Goal: Information Seeking & Learning: Learn about a topic

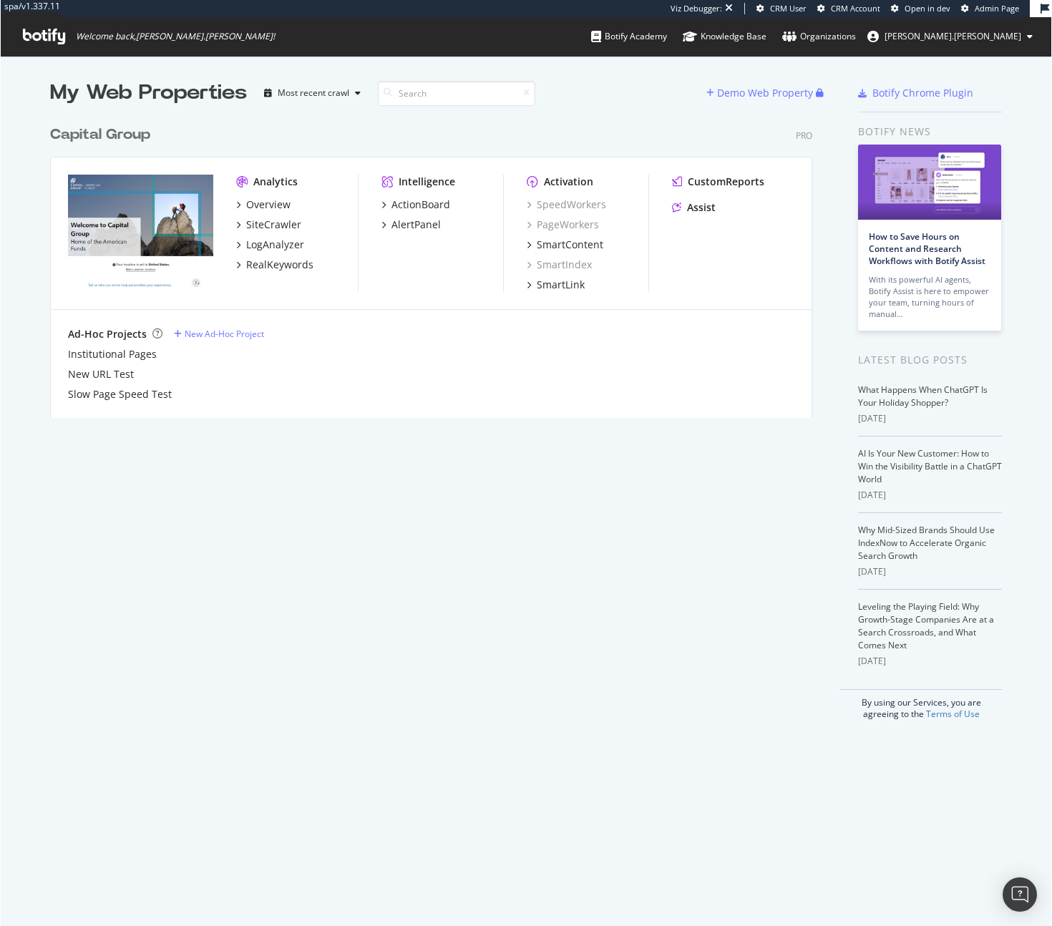
scroll to position [915, 1031]
click at [266, 223] on div "SiteCrawler" at bounding box center [273, 225] width 55 height 14
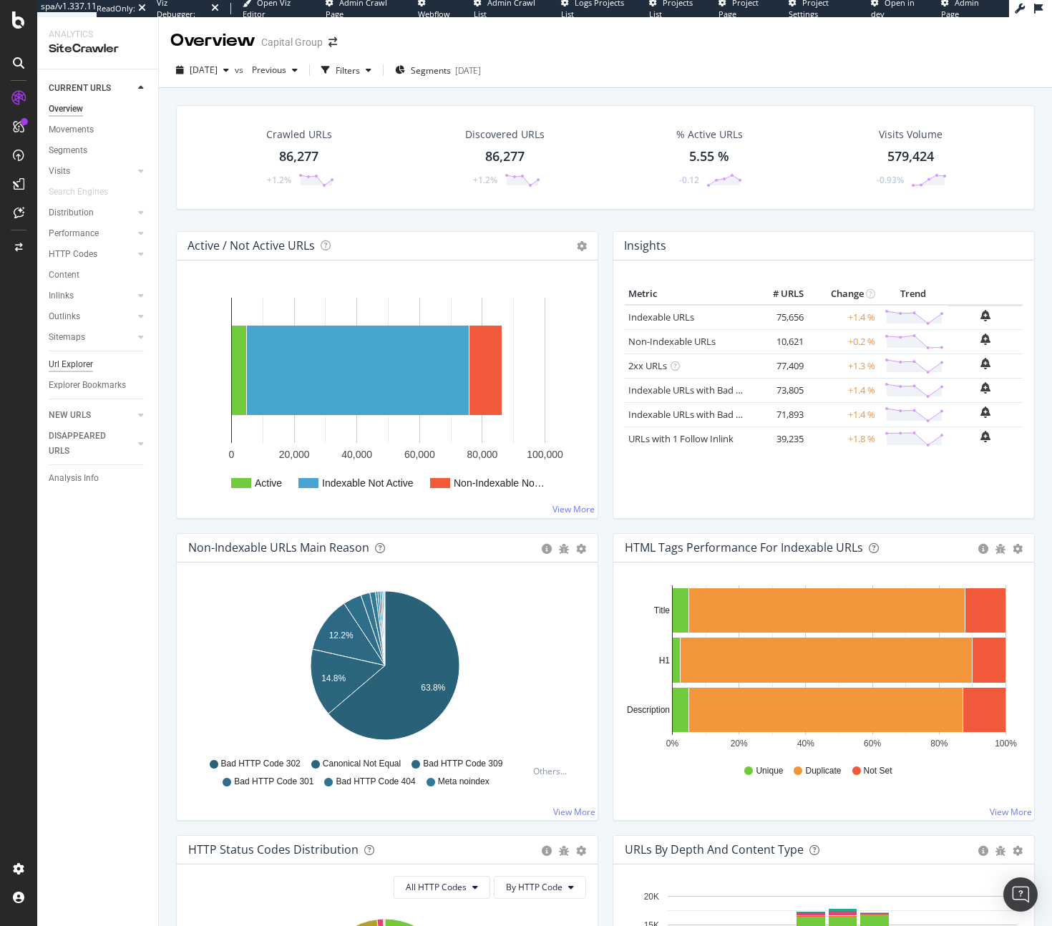
click at [84, 364] on div "Url Explorer" at bounding box center [71, 364] width 44 height 15
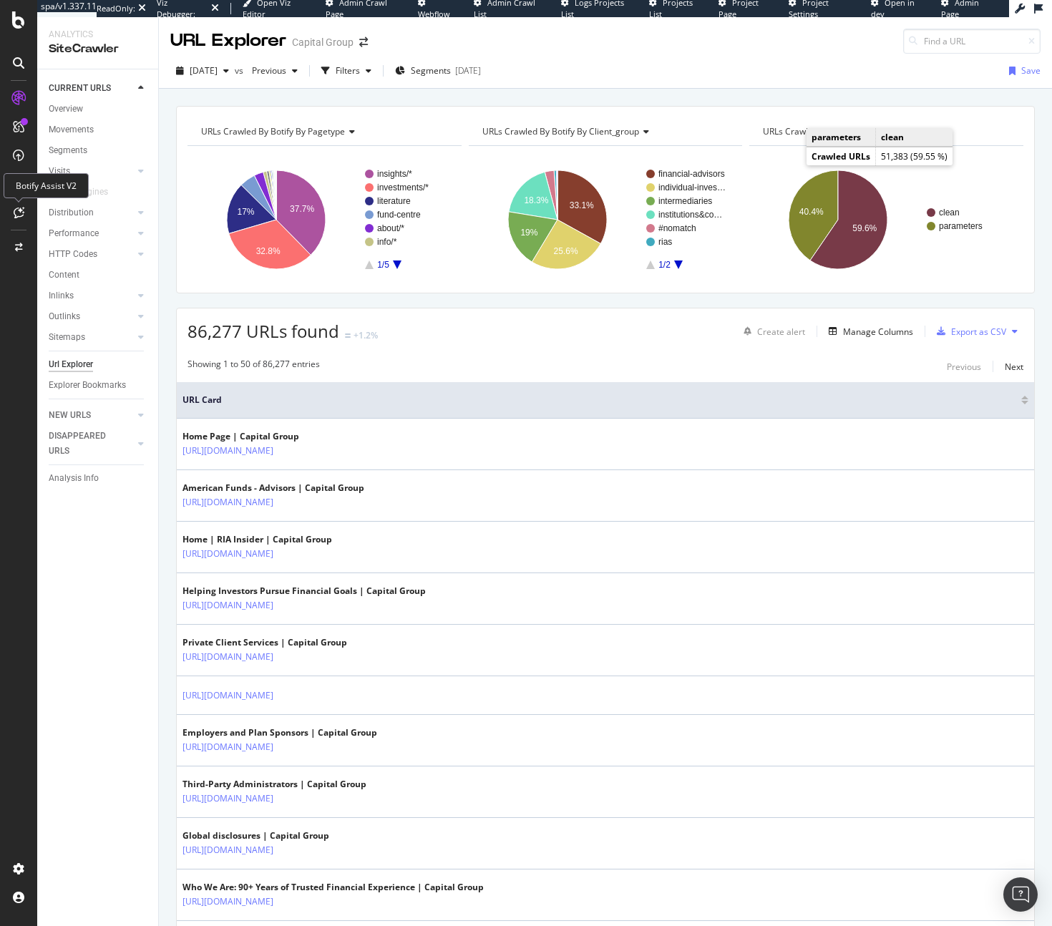
click at [23, 213] on icon at bounding box center [19, 212] width 11 height 11
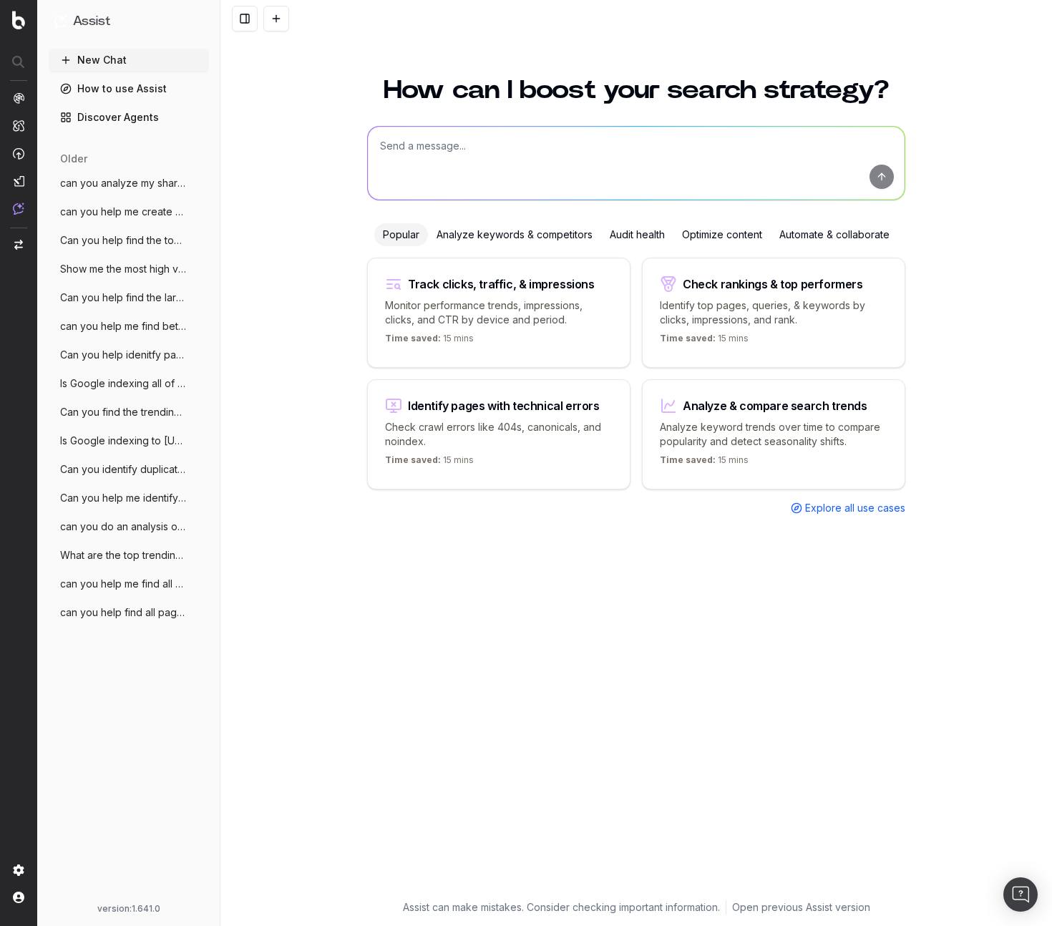
click at [118, 87] on link "How to use Assist" at bounding box center [129, 88] width 160 height 23
click at [122, 116] on link "Discover Agents" at bounding box center [129, 117] width 160 height 23
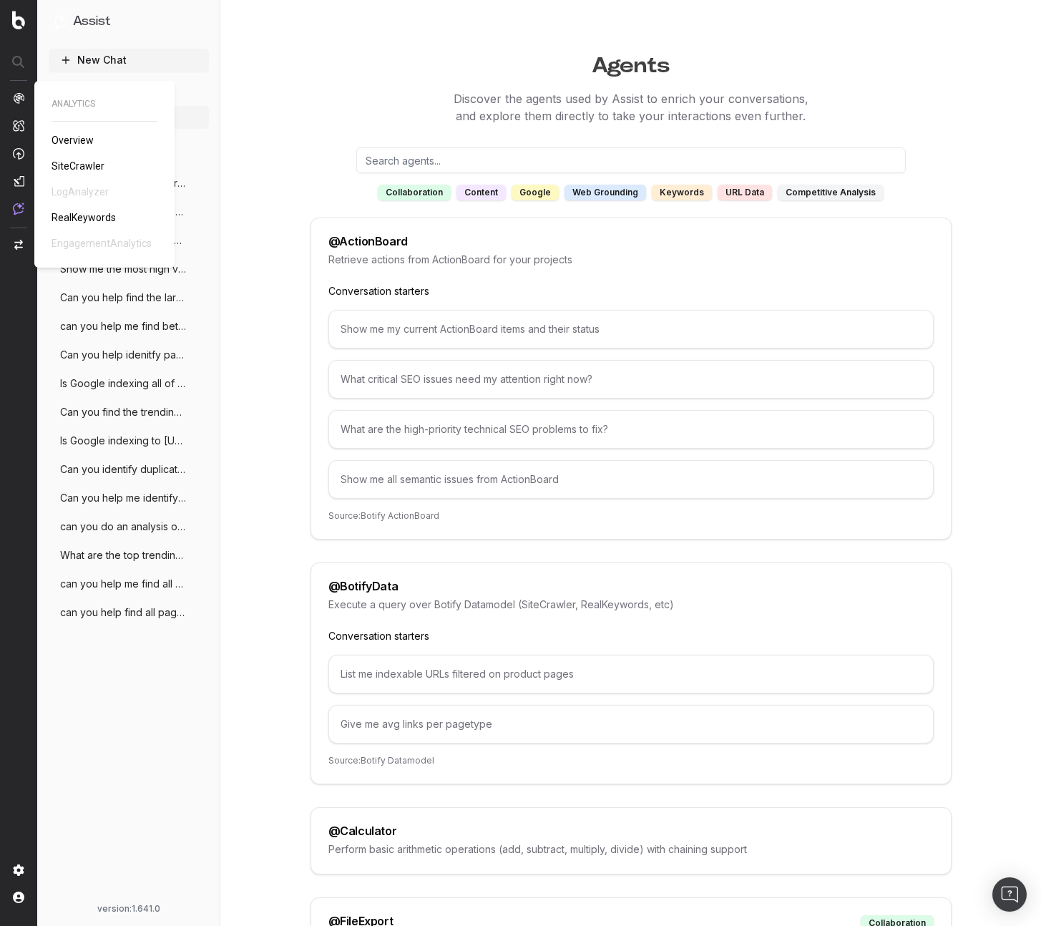
click at [63, 235] on div "ANALYTICS Overview SiteCrawler LogAnalyzer RealKeywords EngagementAnalytics" at bounding box center [105, 174] width 106 height 152
click at [73, 212] on span "RealKeywords" at bounding box center [84, 217] width 64 height 11
click at [109, 220] on span "RealKeywords" at bounding box center [84, 217] width 64 height 11
click at [81, 218] on span "RealKeywords" at bounding box center [84, 217] width 64 height 11
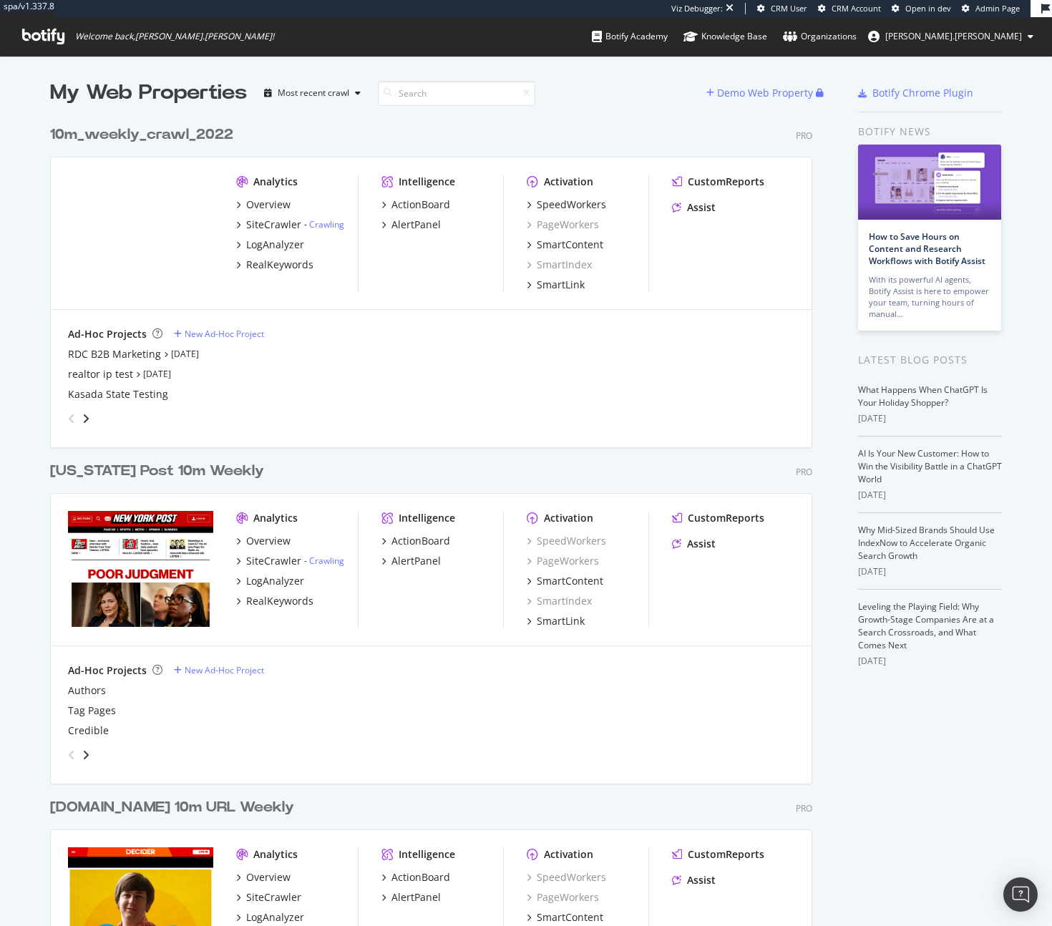
scroll to position [915, 1031]
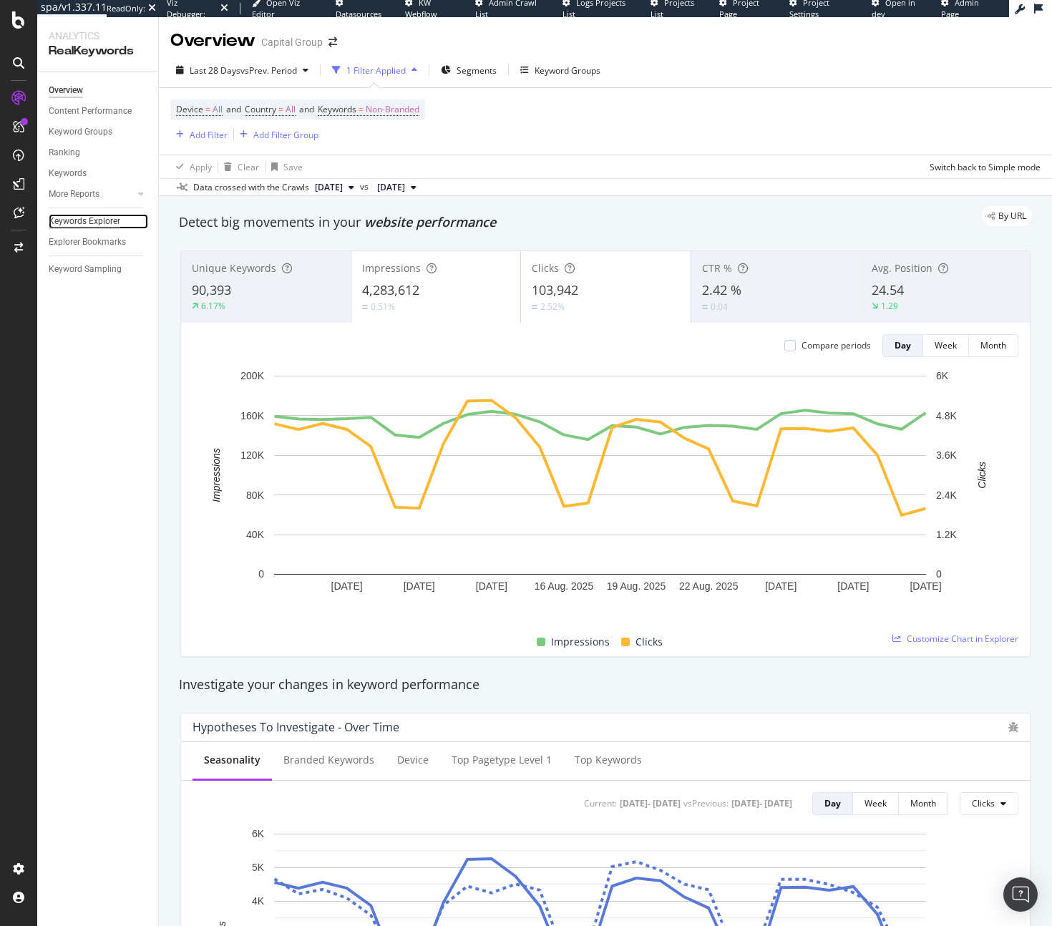
click at [102, 227] on div "Keywords Explorer" at bounding box center [85, 221] width 72 height 15
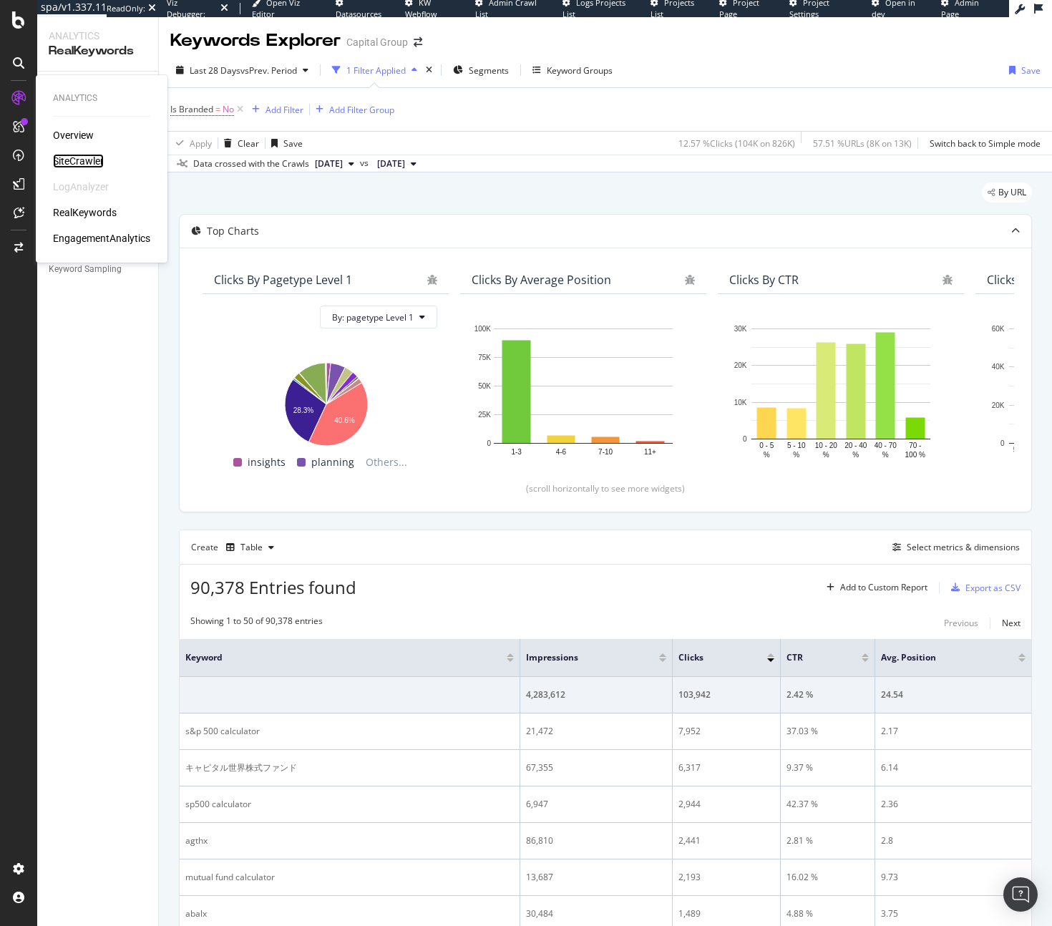
click at [82, 156] on div "SiteCrawler" at bounding box center [78, 161] width 51 height 14
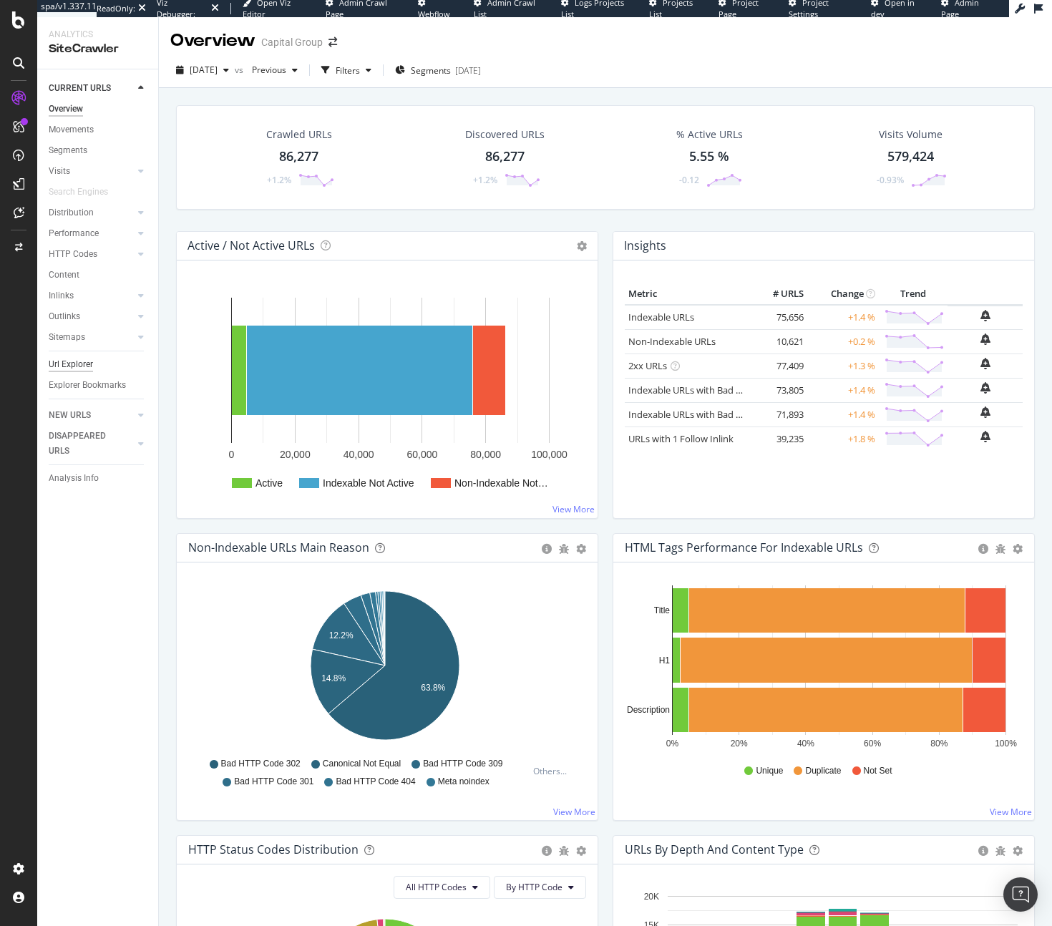
click at [62, 366] on div "Url Explorer" at bounding box center [71, 364] width 44 height 15
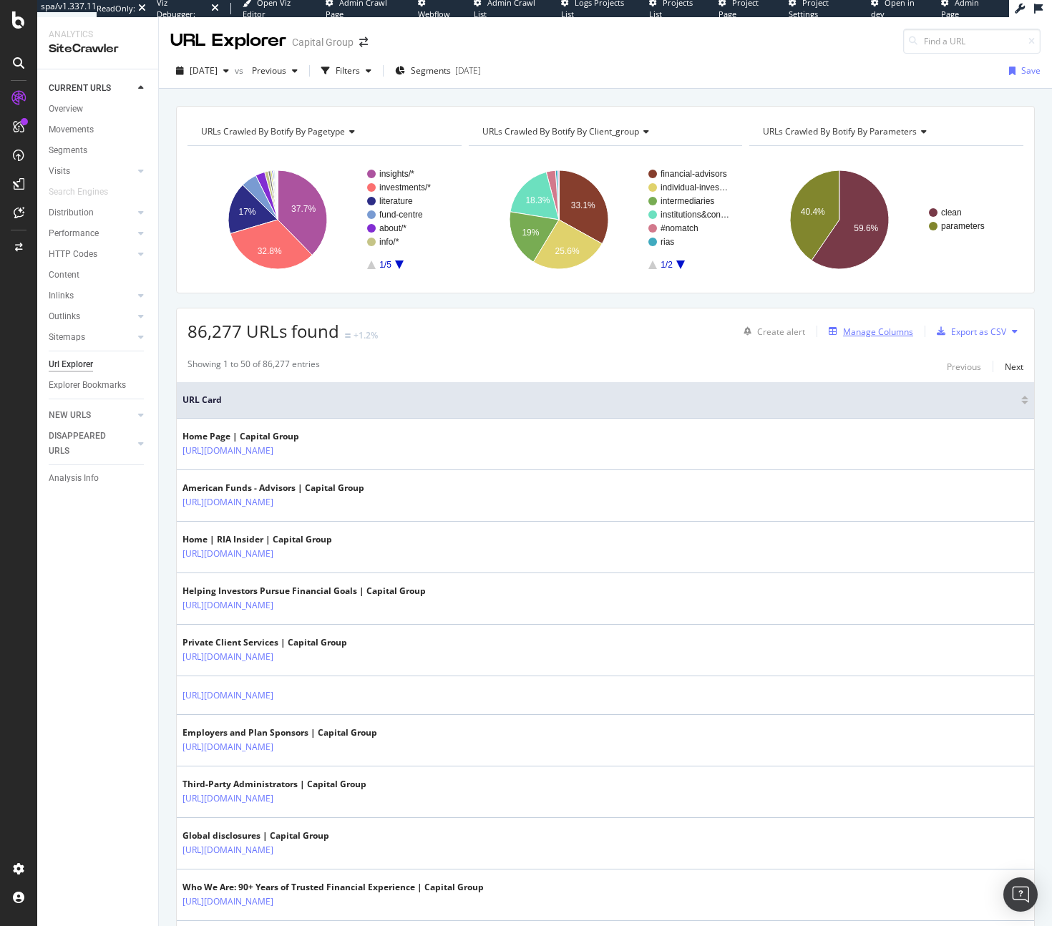
click at [882, 333] on div "Manage Columns" at bounding box center [878, 332] width 70 height 12
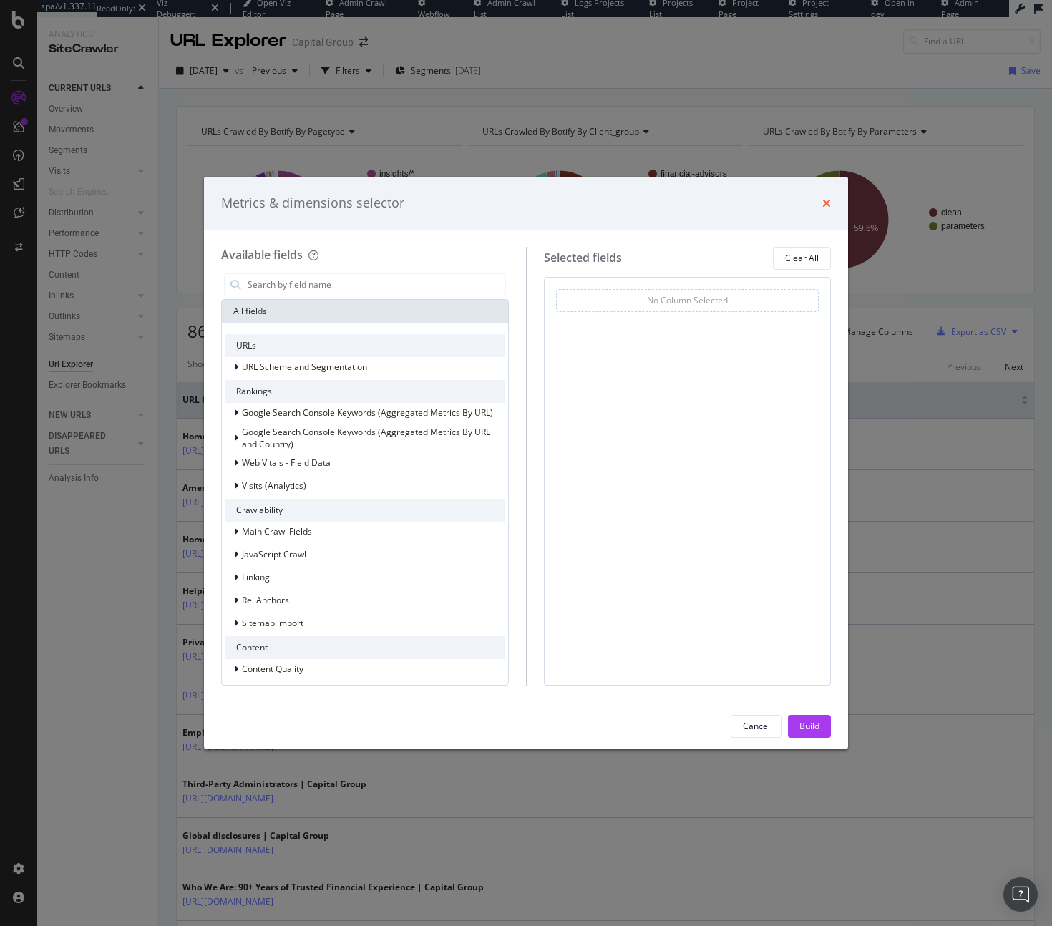
click at [822, 207] on icon "times" at bounding box center [826, 203] width 9 height 11
